Goal: Task Accomplishment & Management: Manage account settings

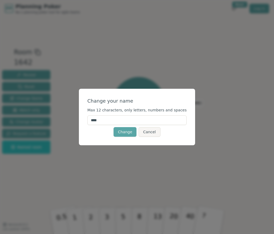
click at [139, 121] on input "****" at bounding box center [136, 120] width 99 height 10
type input "*"
type input "****"
click at [126, 133] on button "Change" at bounding box center [125, 132] width 23 height 10
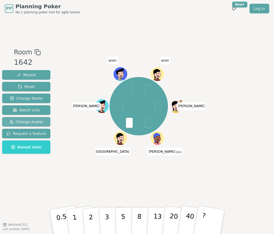
click at [29, 120] on span "Change Avatar" at bounding box center [26, 121] width 34 height 5
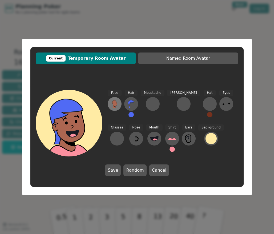
click at [117, 99] on button at bounding box center [115, 104] width 14 height 14
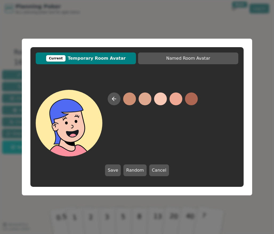
click at [160, 97] on button at bounding box center [160, 98] width 13 height 13
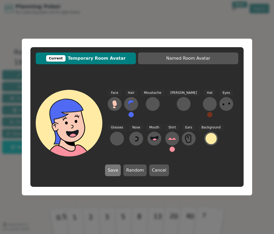
click at [115, 142] on button "Save" at bounding box center [113, 170] width 16 height 12
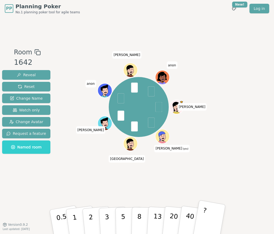
click at [206, 142] on button "?" at bounding box center [208, 222] width 33 height 44
click at [29, 121] on span "Change Avatar" at bounding box center [26, 121] width 34 height 5
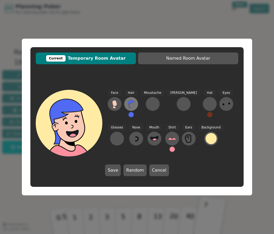
click at [131, 106] on icon at bounding box center [131, 104] width 9 height 9
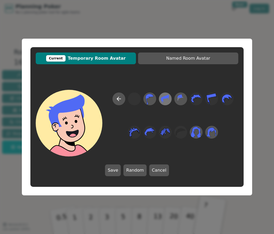
click at [166, 100] on icon at bounding box center [165, 99] width 10 height 12
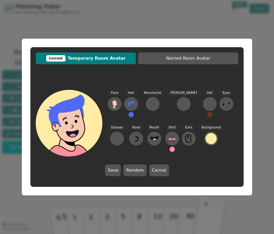
click at [133, 113] on button at bounding box center [130, 114] width 5 height 5
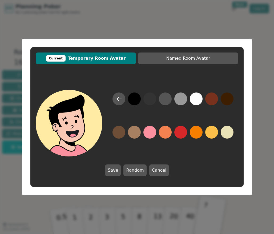
click at [139, 101] on button at bounding box center [134, 98] width 13 height 13
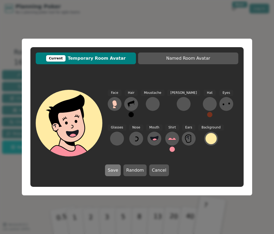
click at [116, 142] on button "Save" at bounding box center [113, 170] width 16 height 12
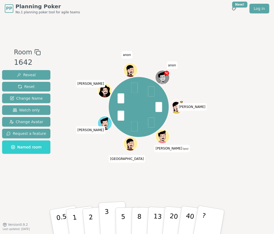
click at [106, 142] on p "3" at bounding box center [107, 222] width 6 height 29
